Goal: Task Accomplishment & Management: Use online tool/utility

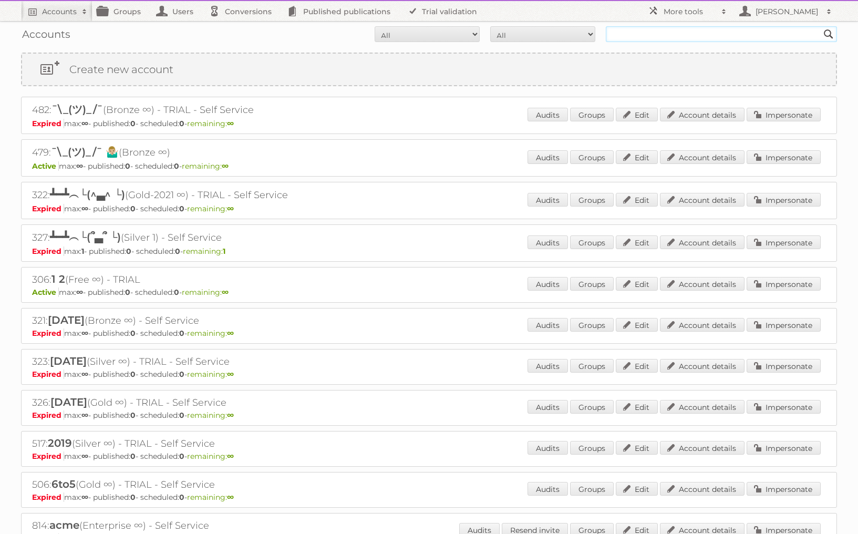
click at [654, 36] on input "text" at bounding box center [721, 34] width 231 height 16
type input "[PERSON_NAME]"
click at [786, 26] on input "Search" at bounding box center [829, 34] width 16 height 16
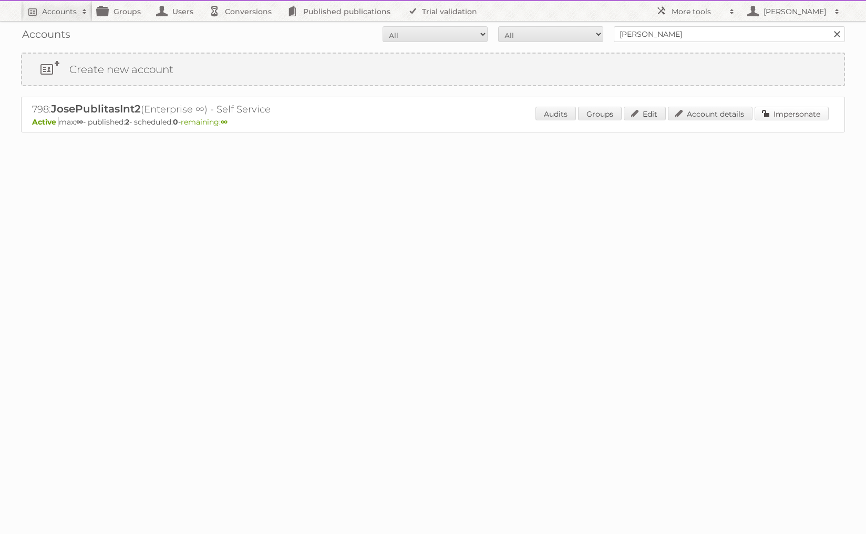
click at [780, 115] on link "Impersonate" at bounding box center [791, 114] width 74 height 14
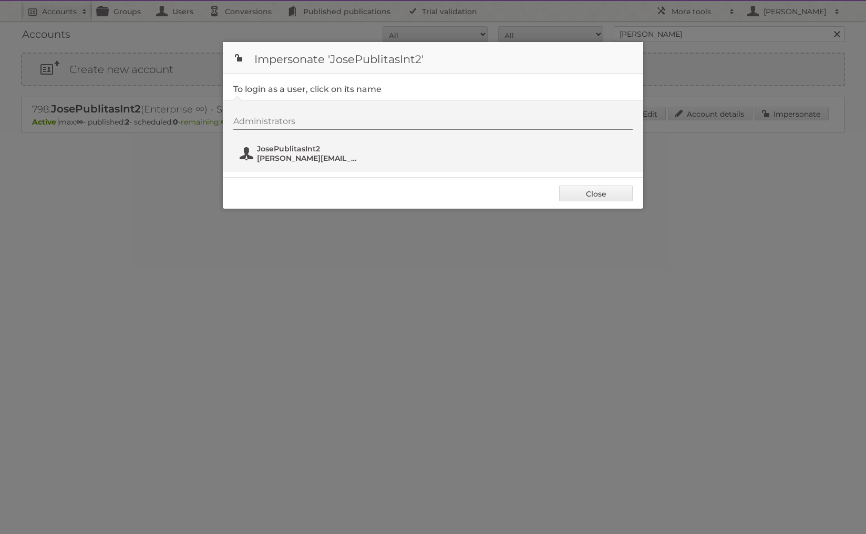
click at [297, 156] on span "[PERSON_NAME][EMAIL_ADDRESS][DOMAIN_NAME]" at bounding box center [308, 157] width 102 height 9
